Goal: Task Accomplishment & Management: Complete application form

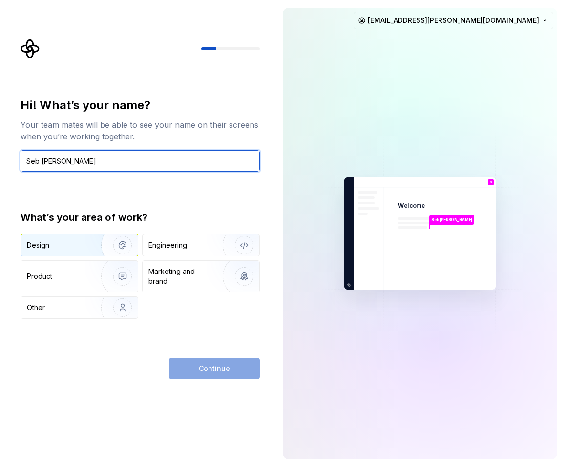
type input "Seb [PERSON_NAME]"
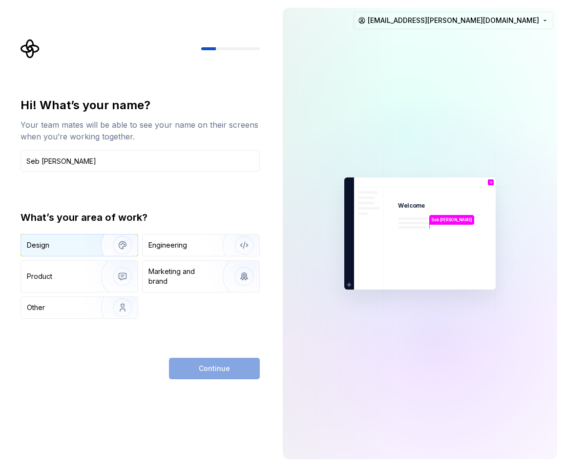
click at [75, 243] on div "Design" at bounding box center [57, 246] width 61 height 10
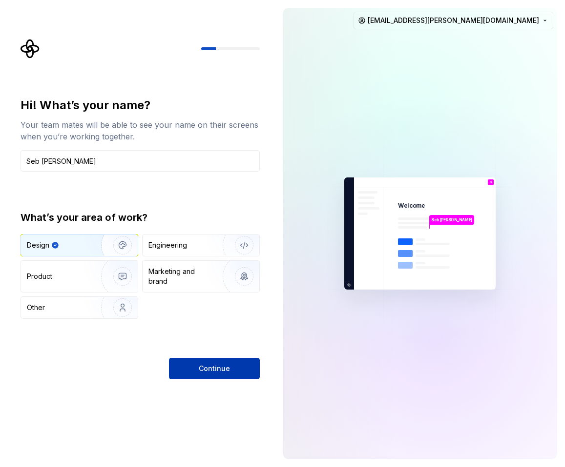
click at [214, 372] on span "Continue" at bounding box center [214, 369] width 31 height 10
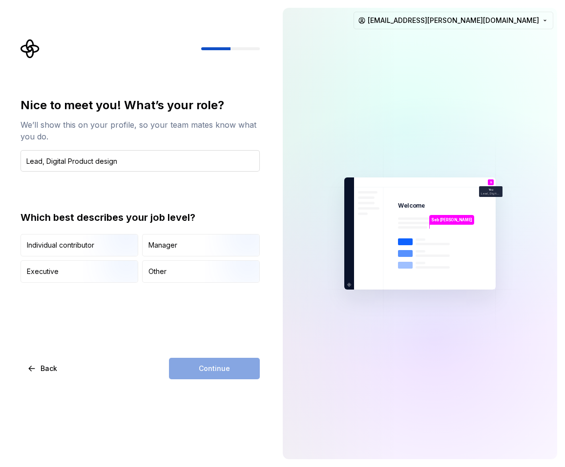
click at [97, 161] on input "Lead, Digital Product design" at bounding box center [139, 160] width 239 height 21
type input "Lead, Digital Product Design"
click at [182, 247] on div "Manager" at bounding box center [200, 245] width 117 height 21
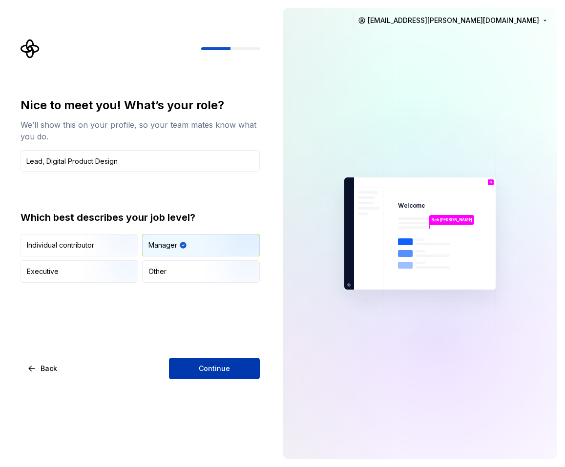
click at [227, 371] on span "Continue" at bounding box center [214, 369] width 31 height 10
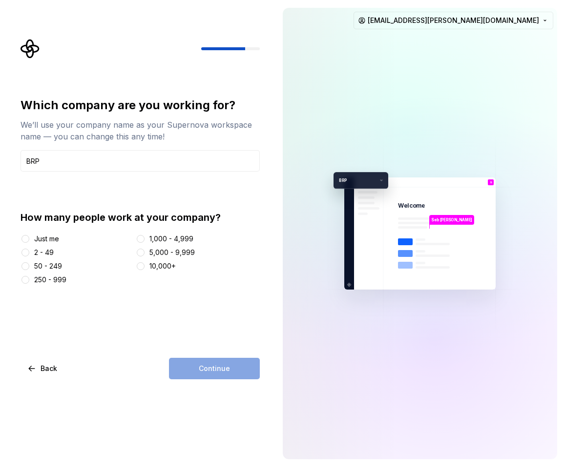
type input "BRP"
click at [142, 266] on button "10,000+" at bounding box center [141, 267] width 8 height 8
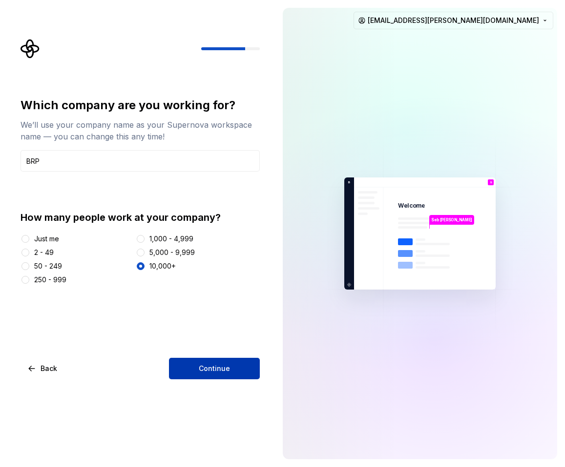
click at [205, 371] on span "Continue" at bounding box center [214, 369] width 31 height 10
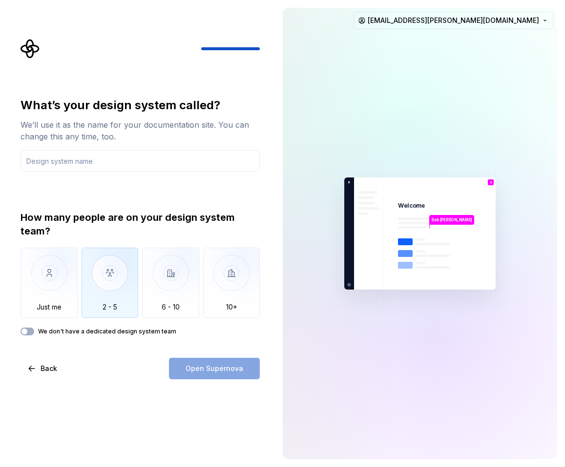
click at [115, 275] on img "button" at bounding box center [109, 280] width 57 height 65
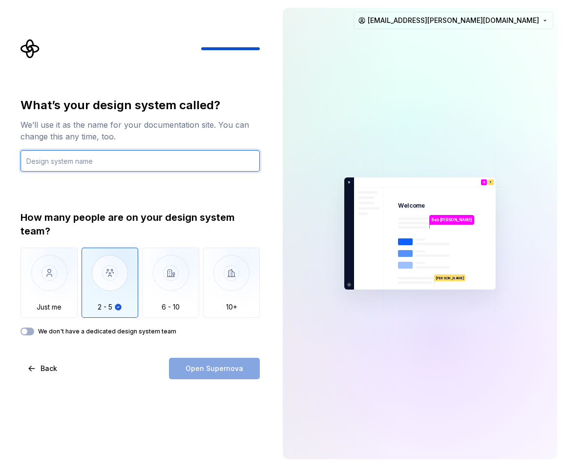
click at [91, 161] on input "text" at bounding box center [139, 160] width 239 height 21
type input "BRP-DS"
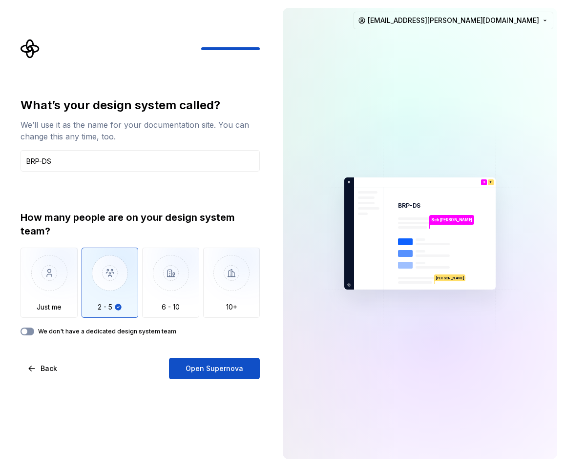
click at [33, 330] on button "We don't have a dedicated design system team" at bounding box center [27, 332] width 14 height 8
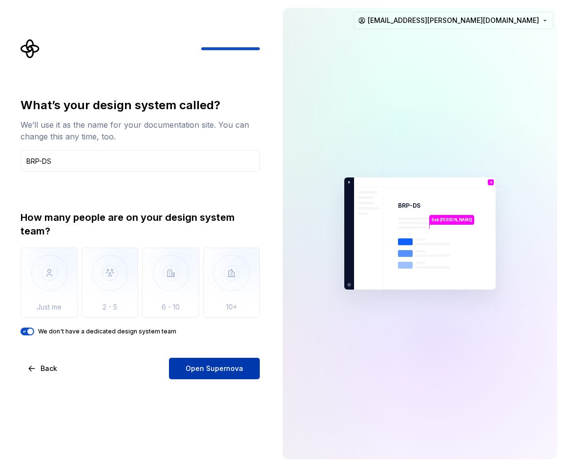
click at [207, 368] on span "Open Supernova" at bounding box center [214, 369] width 58 height 10
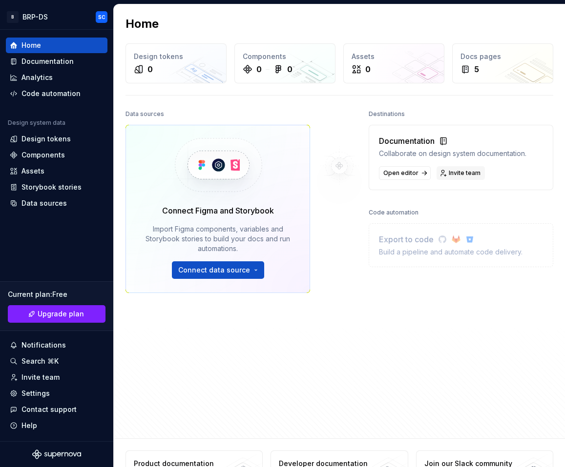
click at [458, 172] on span "Invite team" at bounding box center [464, 173] width 32 height 8
